Goal: Download file/media

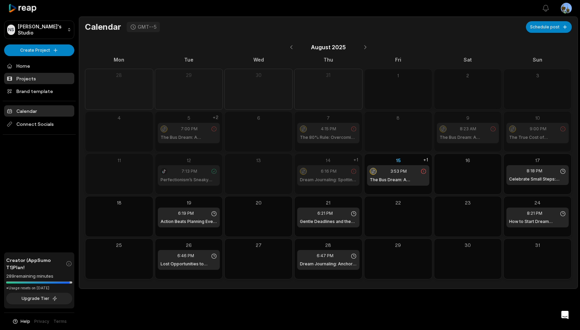
click at [33, 77] on link "Projects" at bounding box center [39, 78] width 70 height 11
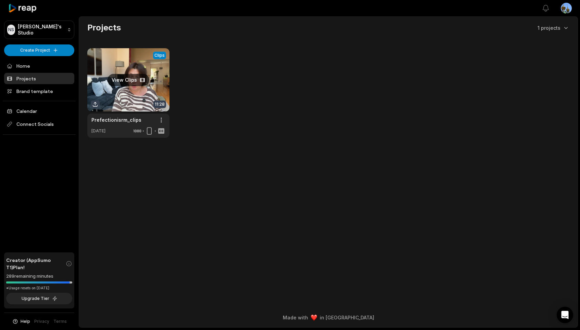
click at [138, 90] on link at bounding box center [128, 93] width 82 height 90
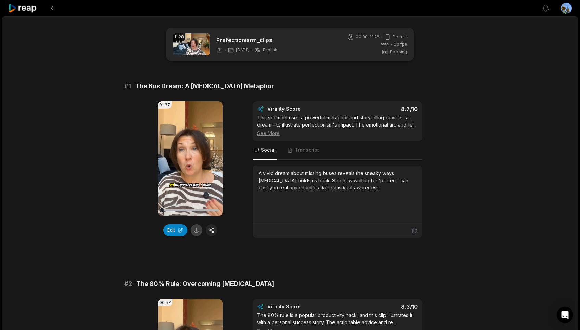
click at [196, 229] on button at bounding box center [197, 231] width 12 height 12
